Goal: Download file/media

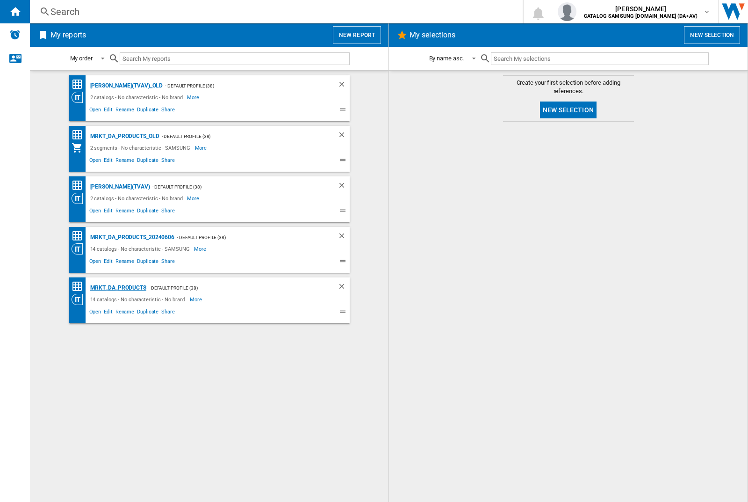
click at [118, 288] on div "MRKT_DA_PRODUCTS" at bounding box center [117, 288] width 58 height 12
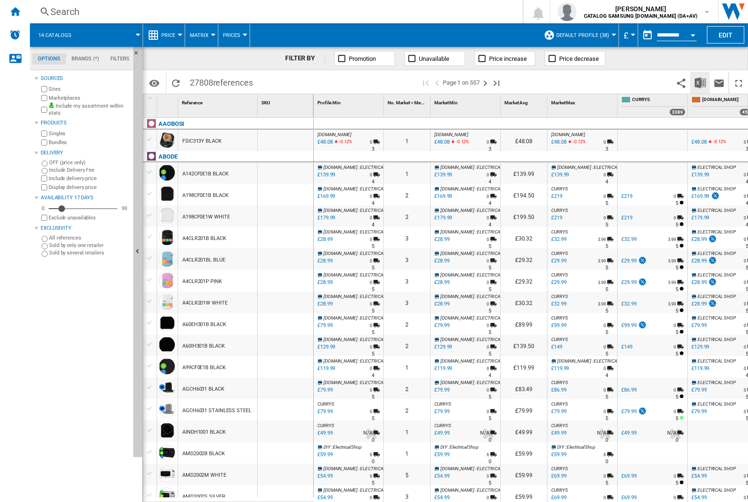
click at [700, 82] on img "Download in Excel" at bounding box center [700, 82] width 11 height 11
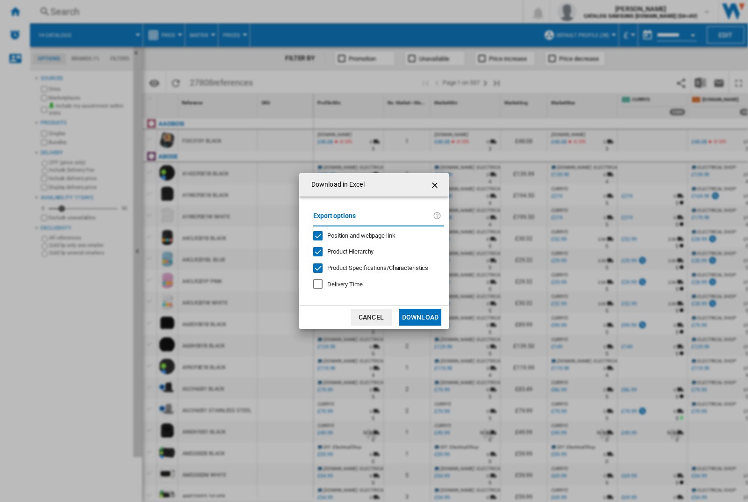
click at [355, 235] on span "Position and webpage link" at bounding box center [361, 235] width 68 height 7
click at [420, 317] on button "Download" at bounding box center [420, 317] width 42 height 17
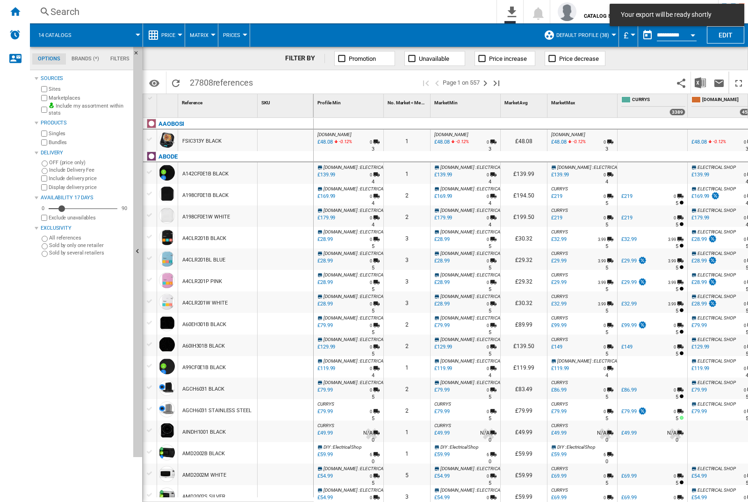
click at [297, 138] on div at bounding box center [286, 141] width 56 height 22
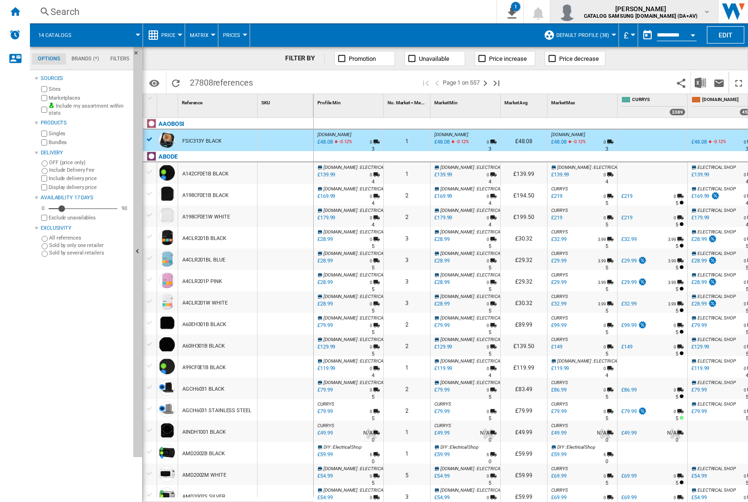
click at [577, 12] on img "button" at bounding box center [567, 11] width 19 height 19
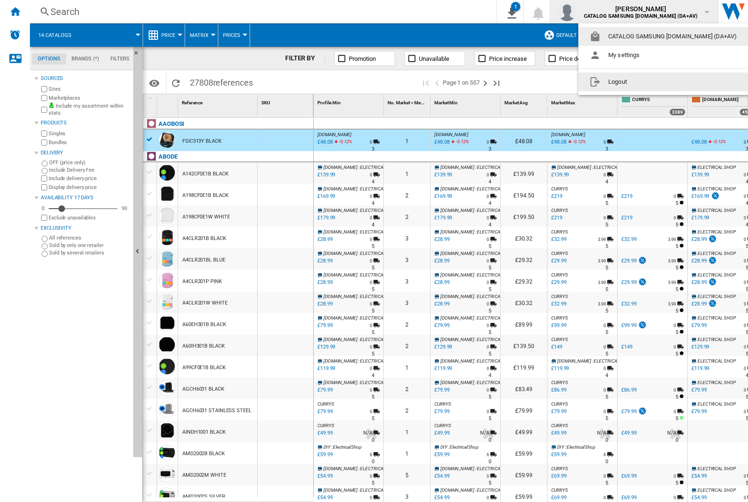
click at [651, 82] on button "Logout" at bounding box center [666, 81] width 174 height 19
